Goal: Task Accomplishment & Management: Manage account settings

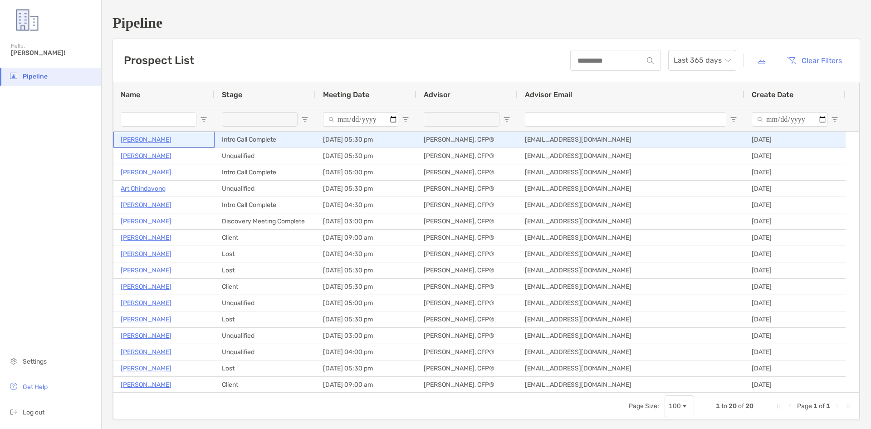
click at [157, 138] on p "[PERSON_NAME]" at bounding box center [146, 139] width 51 height 11
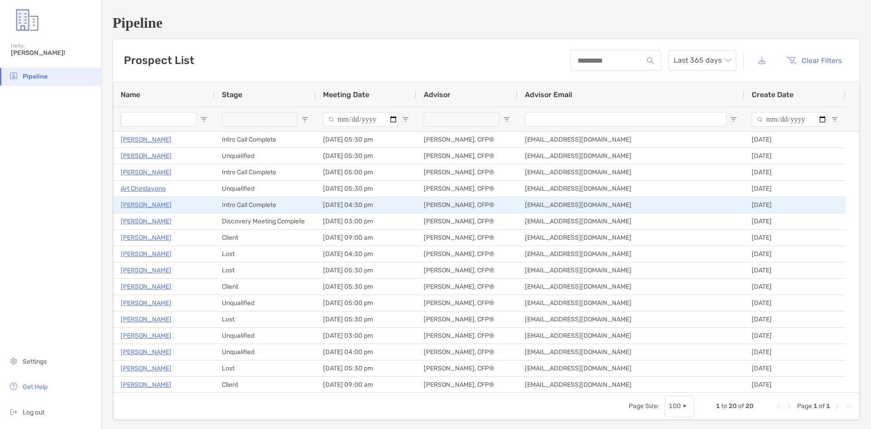
click at [155, 201] on p "Larry Calvelage" at bounding box center [146, 204] width 51 height 11
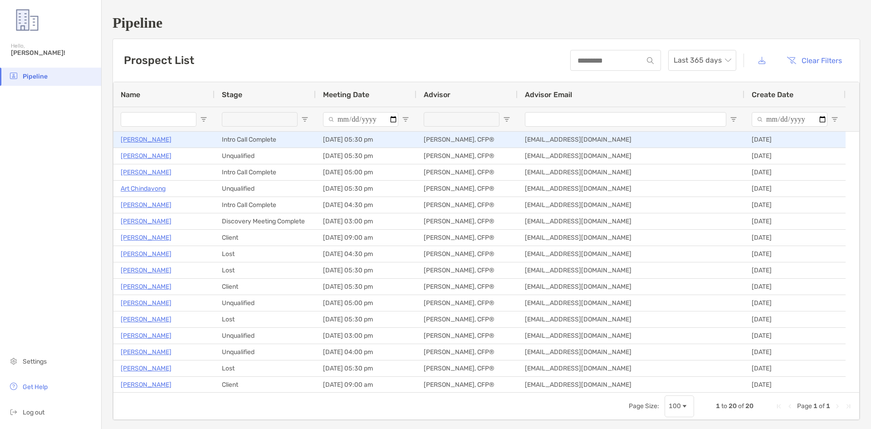
click at [139, 140] on p "[PERSON_NAME]" at bounding box center [146, 139] width 51 height 11
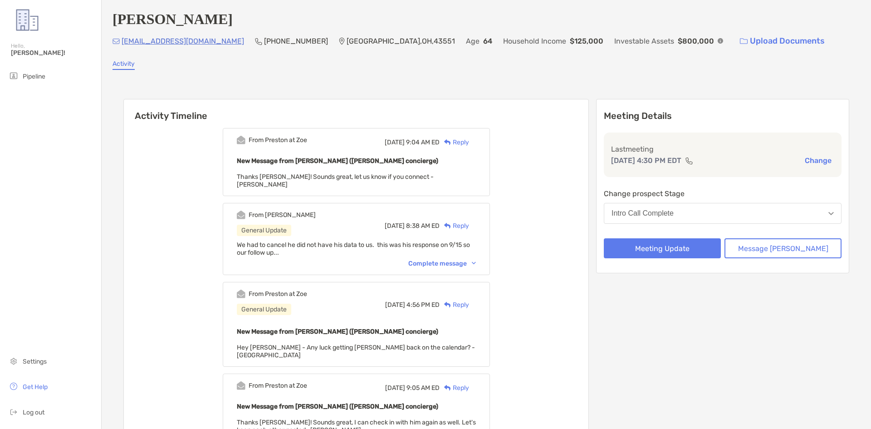
click at [449, 260] on div "Complete message" at bounding box center [442, 264] width 68 height 8
